Goal: Transaction & Acquisition: Purchase product/service

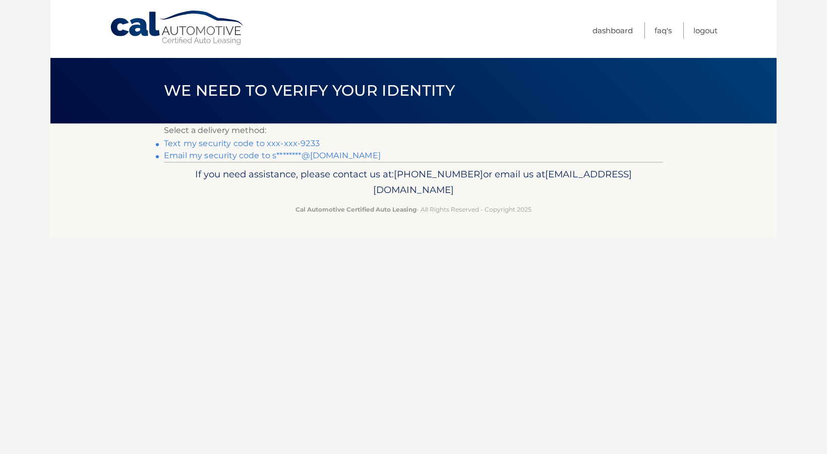
click at [302, 147] on link "Text my security code to xxx-xxx-9233" at bounding box center [242, 144] width 156 height 10
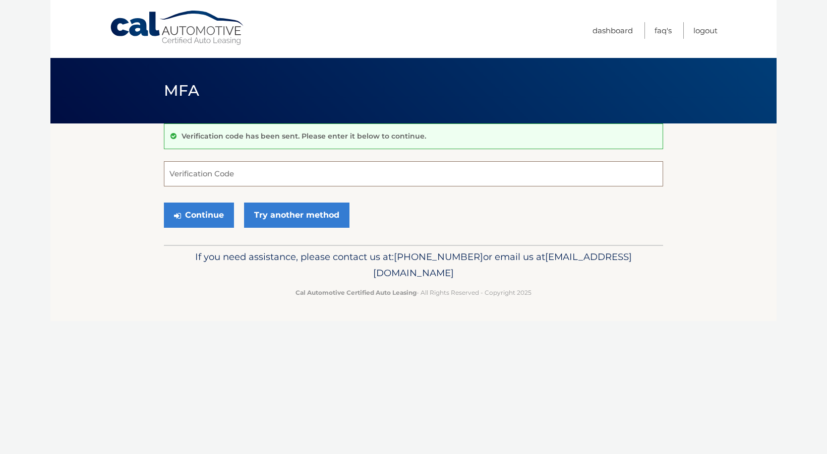
click at [260, 176] on input "Verification Code" at bounding box center [413, 173] width 499 height 25
type input "025741"
click at [190, 216] on button "Continue" at bounding box center [199, 215] width 70 height 25
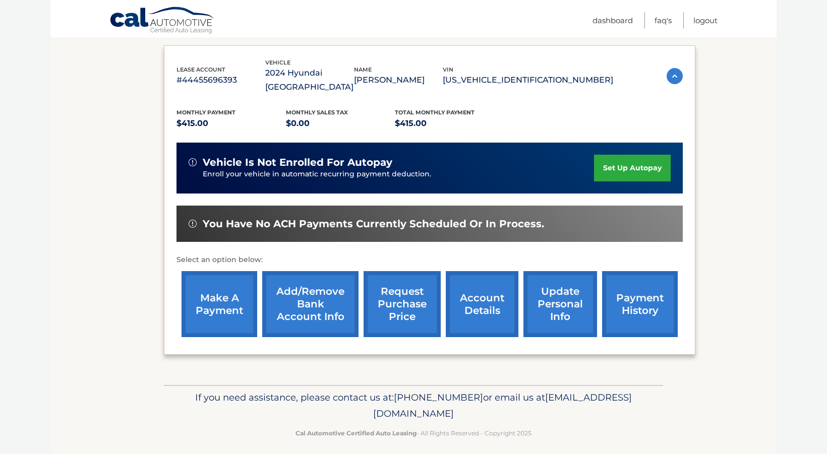
scroll to position [162, 0]
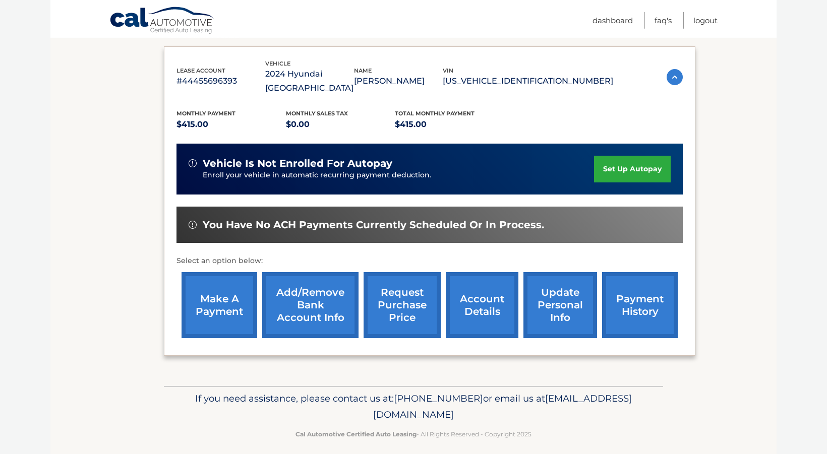
click at [216, 316] on link "make a payment" at bounding box center [219, 305] width 76 height 66
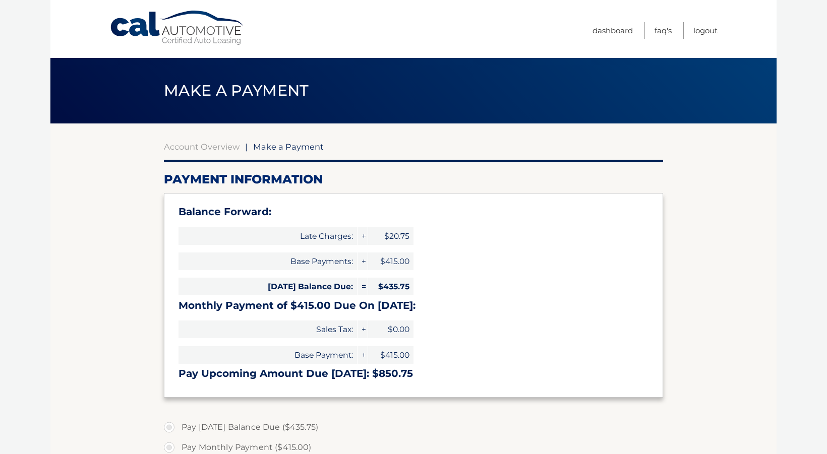
select select "MjBiOGVhNTYtMzQ5Ny00M2NmLThkZGItN2NiNzllYWRmNGFl"
click at [535, 305] on h3 "Monthly Payment of $415.00 Due On [DATE]:" at bounding box center [413, 305] width 470 height 13
click at [521, 300] on h3 "Monthly Payment of $415.00 Due On Aug 21:" at bounding box center [413, 305] width 470 height 13
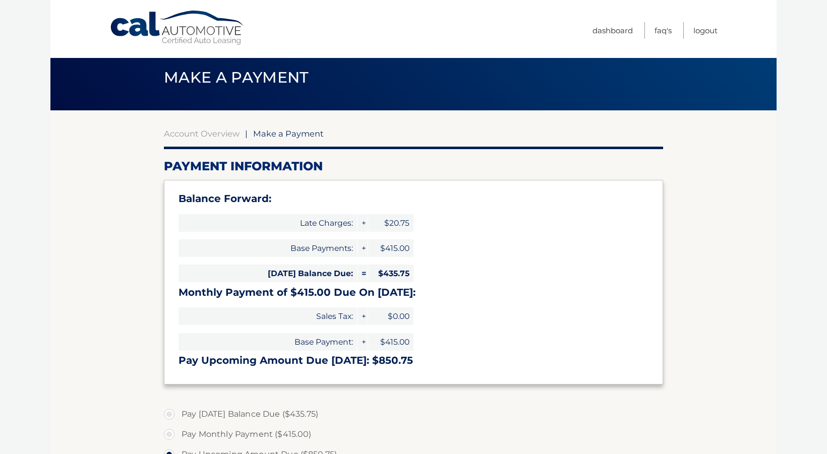
scroll to position [14, 0]
click at [469, 251] on div "Balance Forward: Late Charges: + $20.75 Base Payments: + $415.00 Today's Balanc…" at bounding box center [413, 281] width 499 height 205
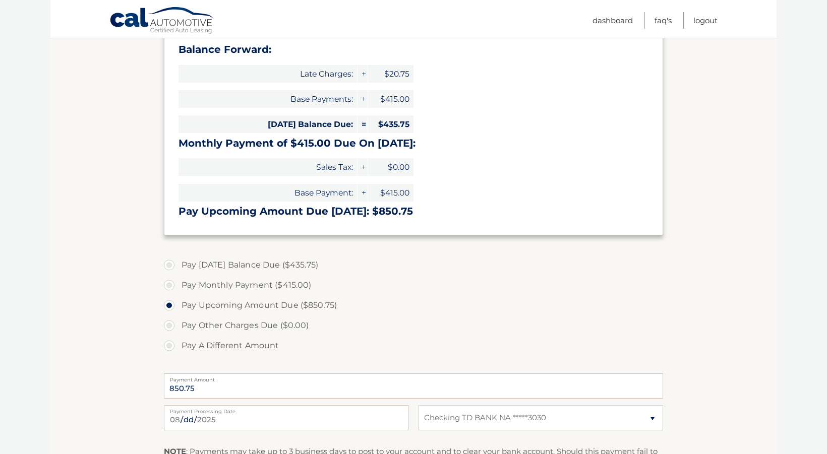
scroll to position [163, 0]
click at [168, 261] on label "Pay Today's Balance Due ($435.75)" at bounding box center [413, 264] width 499 height 20
click at [168, 261] on input "Pay Today's Balance Due ($435.75)" at bounding box center [173, 262] width 10 height 16
radio input "true"
type input "435.75"
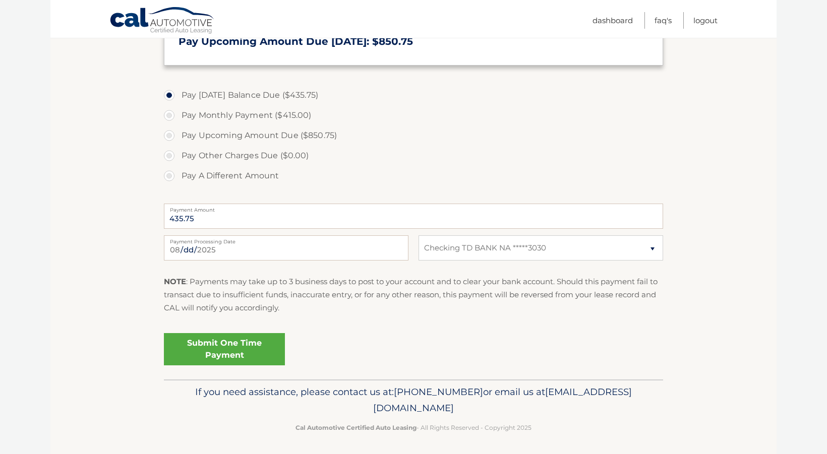
scroll to position [335, 0]
select select
click option "Select Bank Account" at bounding box center [0, 0] width 0 height 0
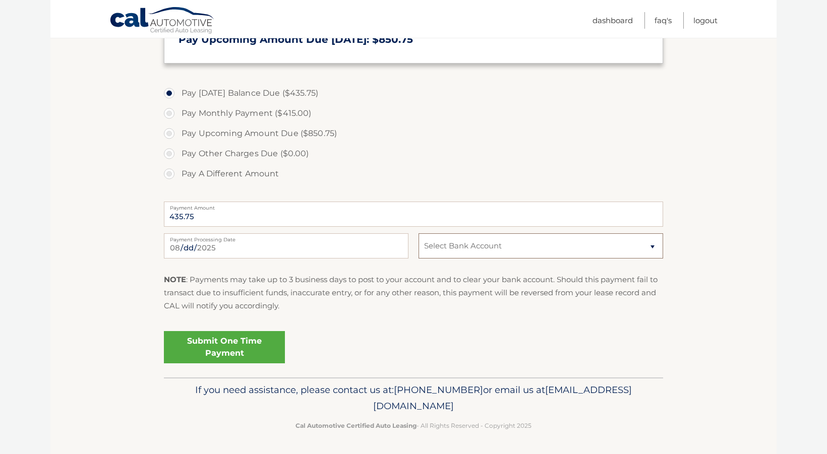
click option "Select Bank Account" at bounding box center [0, 0] width 0 height 0
click at [221, 348] on link "Submit One Time Payment" at bounding box center [224, 347] width 121 height 32
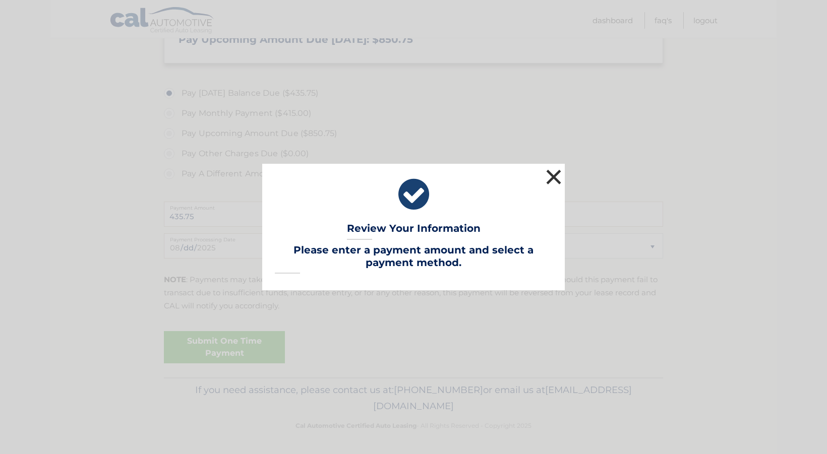
click at [559, 177] on button "×" at bounding box center [553, 177] width 20 height 20
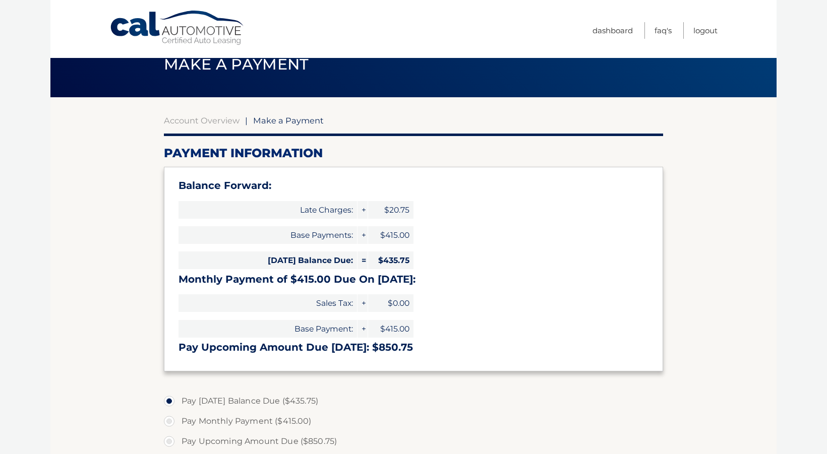
scroll to position [0, 0]
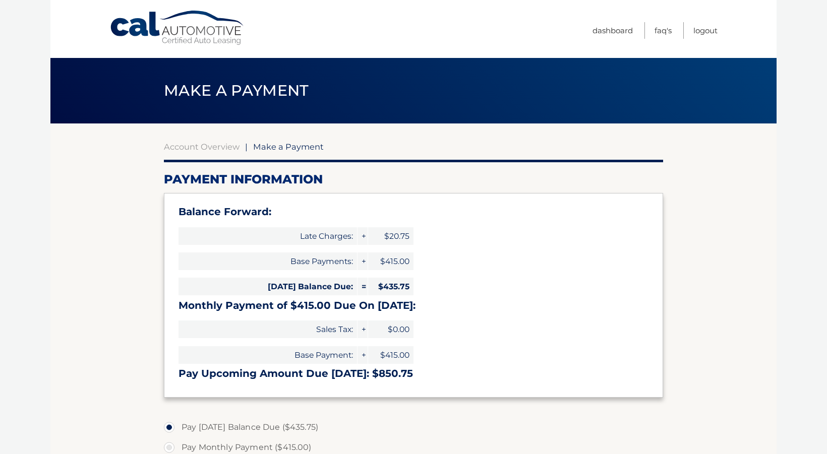
click at [204, 28] on link "Cal Automotive" at bounding box center [177, 28] width 136 height 36
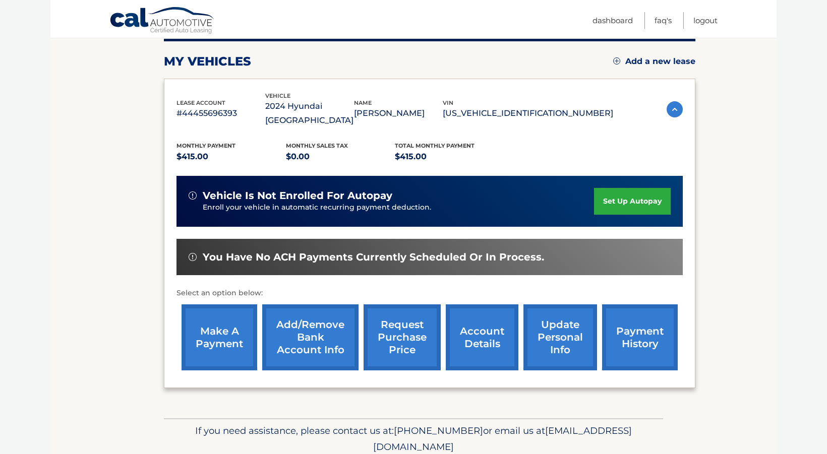
scroll to position [133, 0]
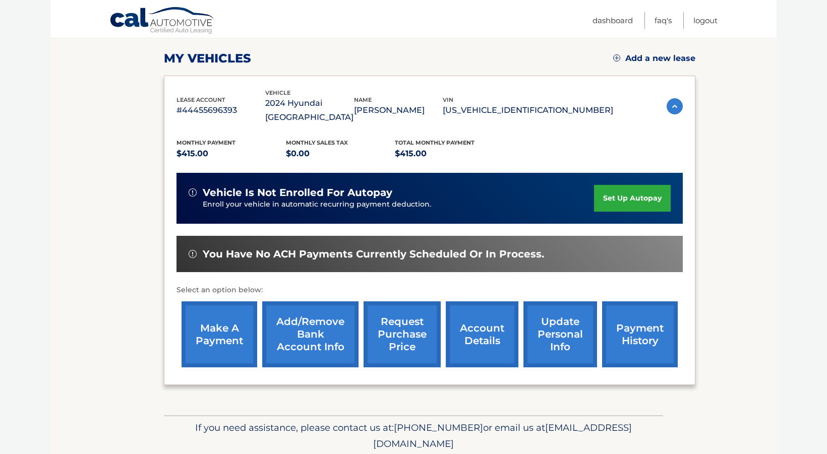
click at [293, 348] on link "Add/Remove bank account info" at bounding box center [310, 334] width 96 height 66
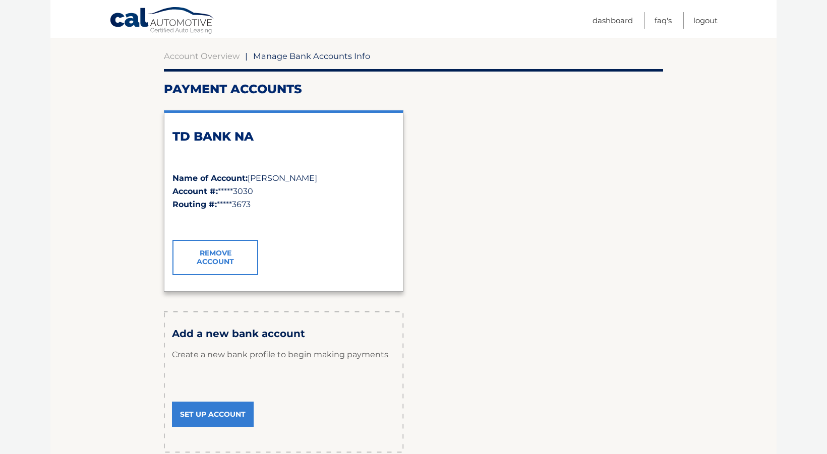
scroll to position [91, 0]
click at [206, 420] on link "Set Up Account" at bounding box center [213, 413] width 82 height 25
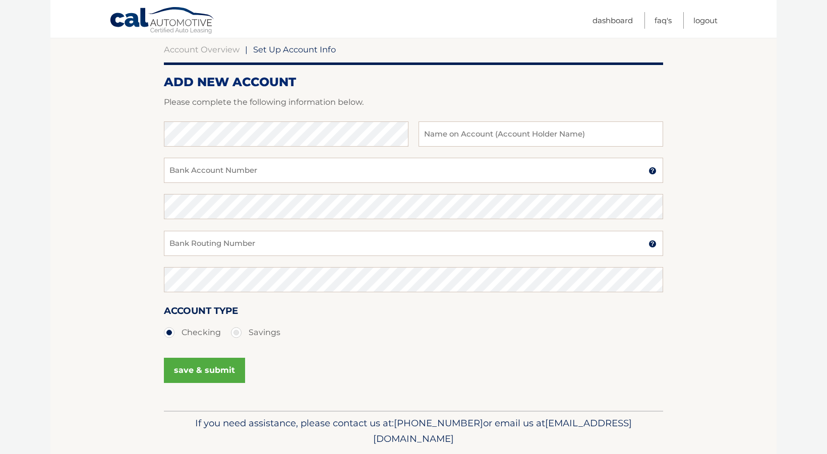
scroll to position [95, 0]
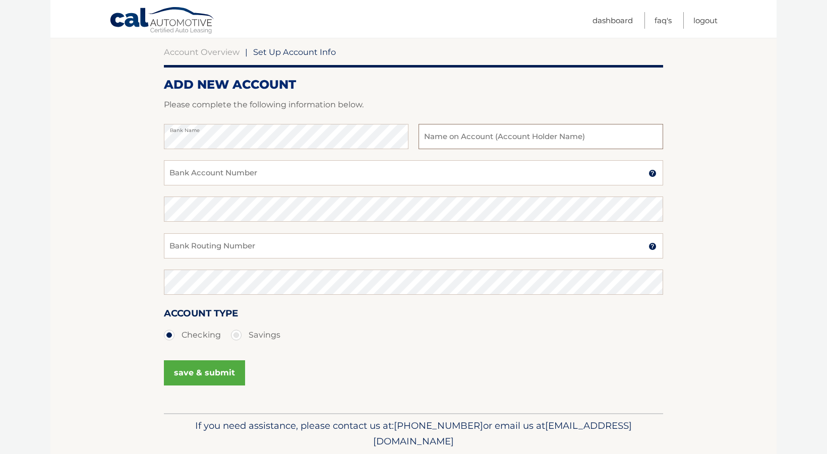
click at [444, 136] on input "text" at bounding box center [540, 136] width 245 height 25
type input "[PERSON_NAME]"
click at [231, 169] on input "Bank Account Number" at bounding box center [413, 172] width 499 height 25
click at [232, 171] on input "Bank Account Number" at bounding box center [413, 172] width 499 height 25
click at [236, 334] on label "Savings" at bounding box center [255, 335] width 49 height 20
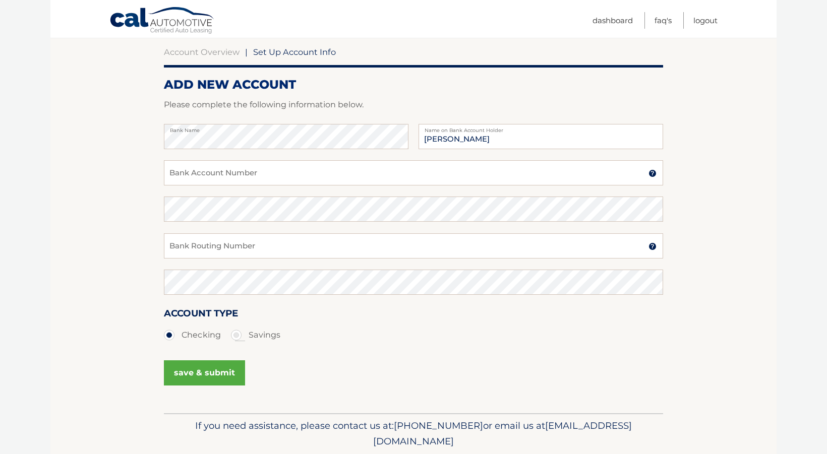
click at [236, 334] on input "Savings" at bounding box center [240, 333] width 10 height 16
radio input "true"
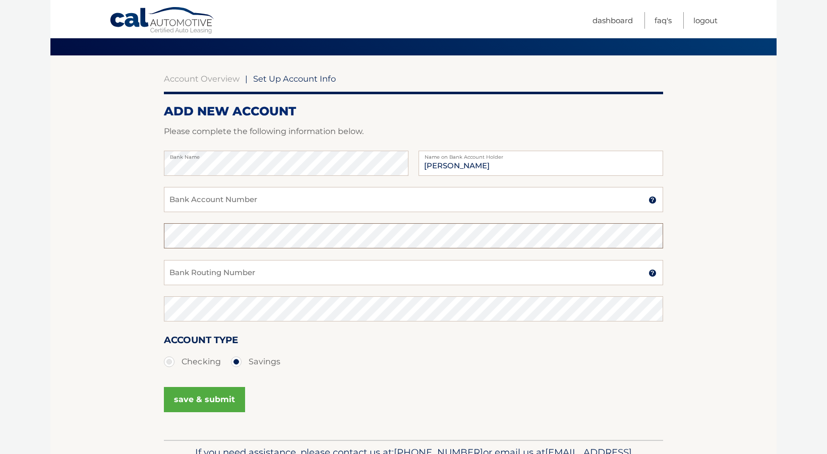
scroll to position [0, 0]
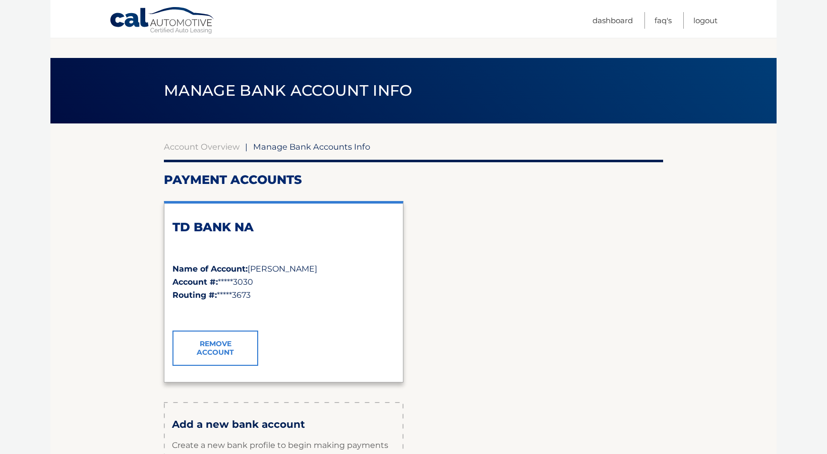
scroll to position [91, 0]
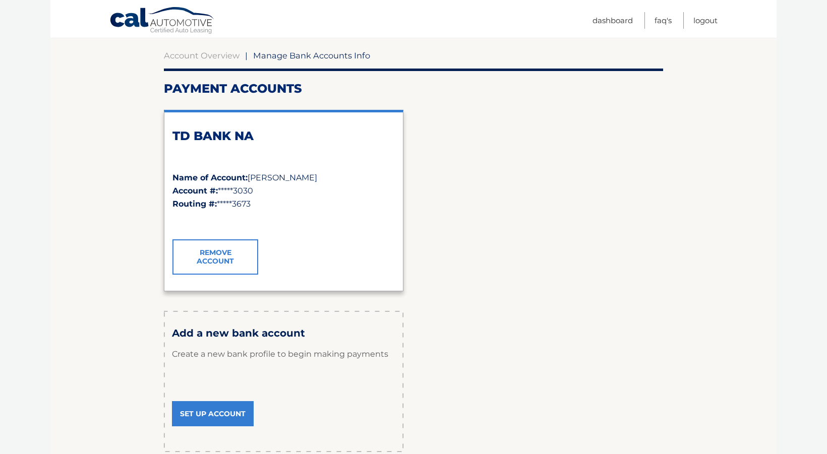
click at [242, 191] on span "*****3030" at bounding box center [235, 191] width 35 height 10
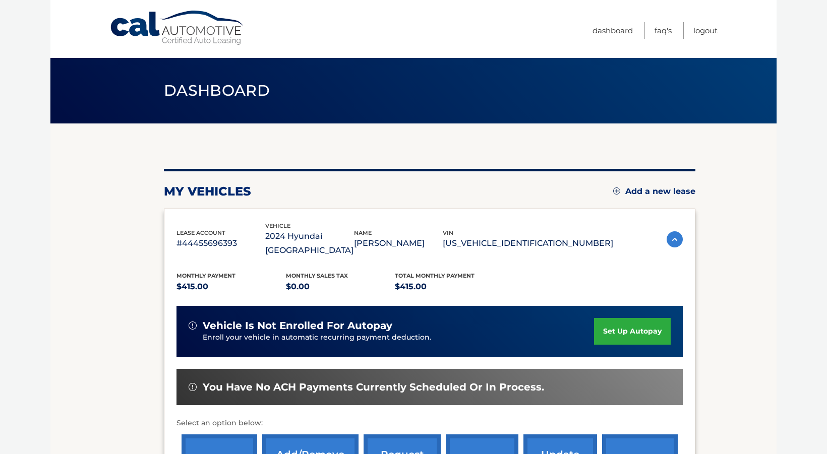
scroll to position [181, 0]
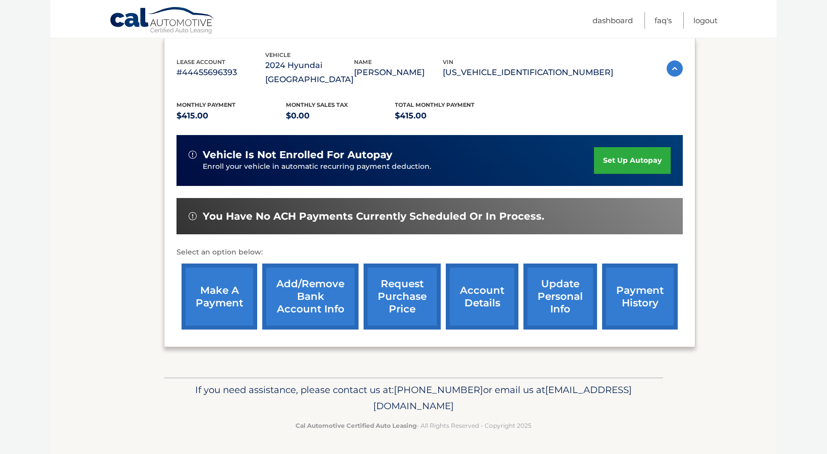
click at [219, 275] on link "make a payment" at bounding box center [219, 297] width 76 height 66
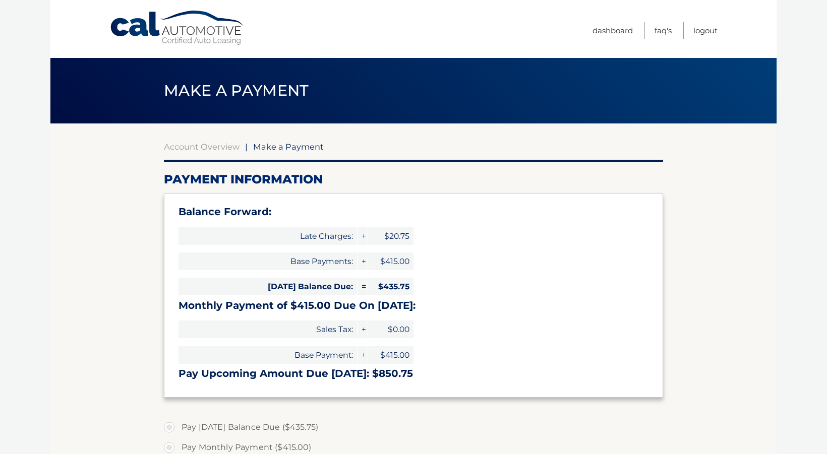
select select "MjBiOGVhNTYtMzQ5Ny00M2NmLThkZGItN2NiNzllYWRmNGFl"
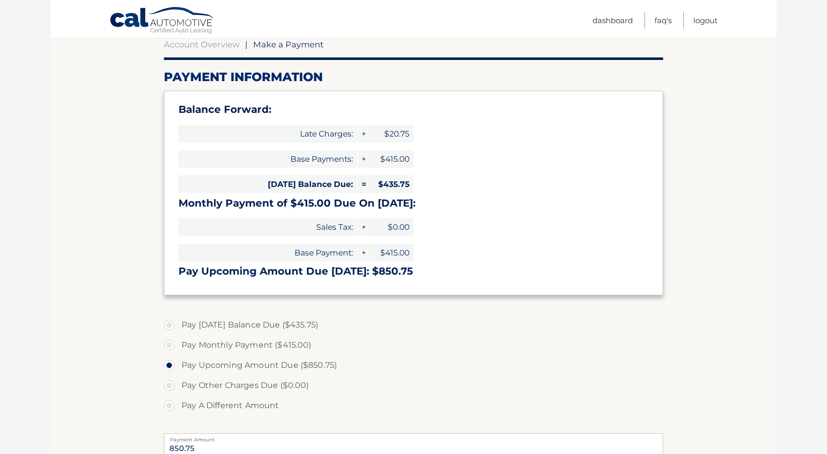
scroll to position [104, 0]
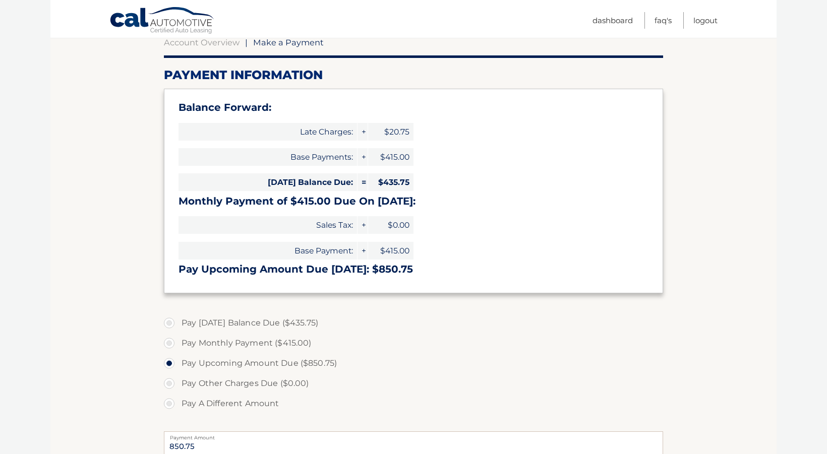
click at [166, 321] on label "Pay Today's Balance Due ($435.75)" at bounding box center [413, 323] width 499 height 20
click at [168, 321] on input "Pay Today's Balance Due ($435.75)" at bounding box center [173, 321] width 10 height 16
radio input "true"
type input "435.75"
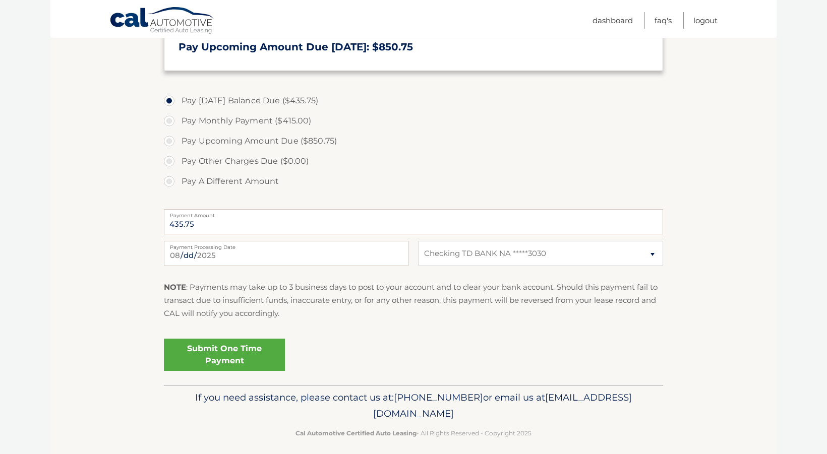
scroll to position [335, 0]
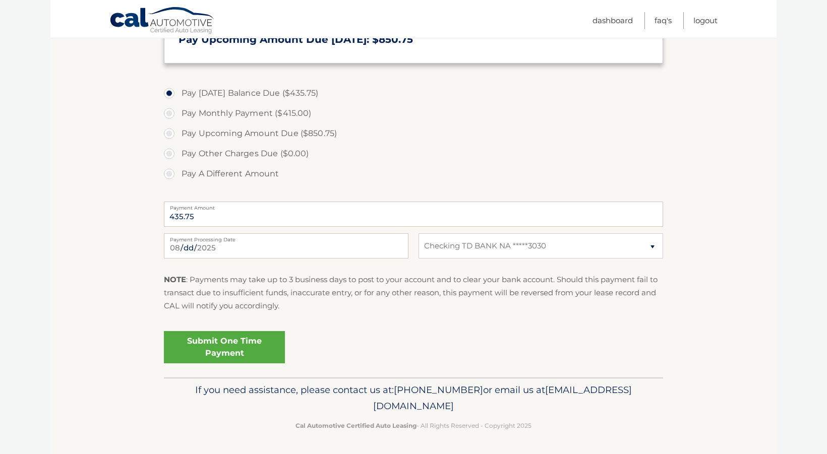
click at [233, 348] on link "Submit One Time Payment" at bounding box center [224, 347] width 121 height 32
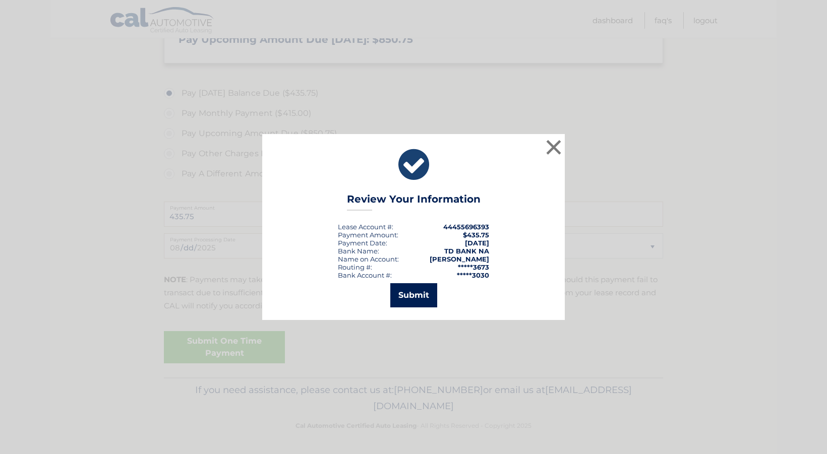
click at [422, 291] on button "Submit" at bounding box center [413, 295] width 47 height 24
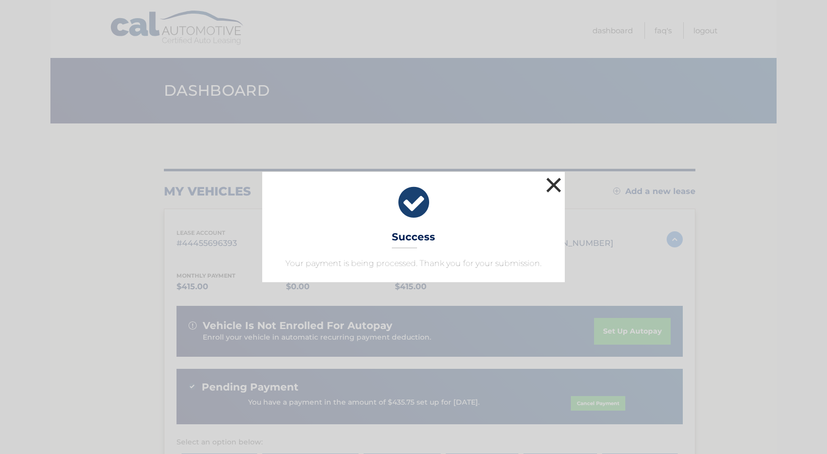
click at [552, 185] on button "×" at bounding box center [553, 185] width 20 height 20
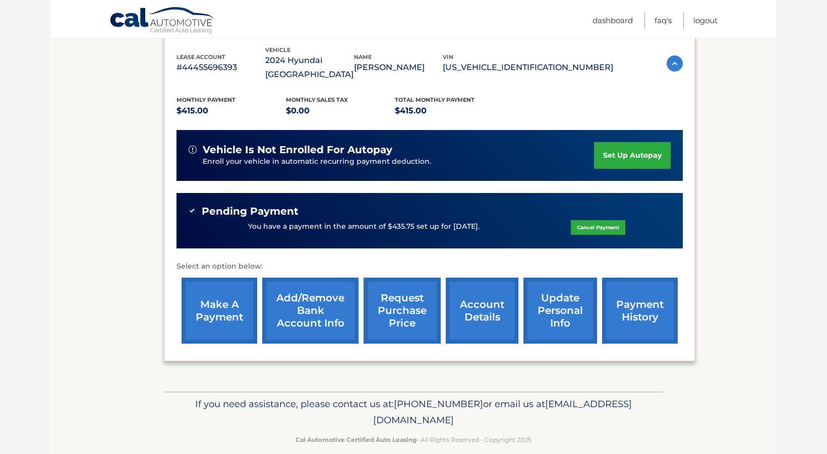
scroll to position [201, 0]
